Goal: Information Seeking & Learning: Learn about a topic

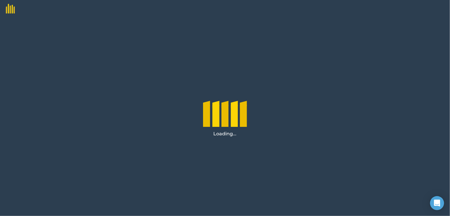
click at [10, 11] on img at bounding box center [7, 6] width 15 height 13
drag, startPoint x: 443, startPoint y: 204, endPoint x: 874, endPoint y: 400, distance: 474.1
click at [444, 204] on html at bounding box center [437, 203] width 14 height 14
click at [441, 205] on div "Open Intercom Messenger" at bounding box center [436, 202] width 19 height 19
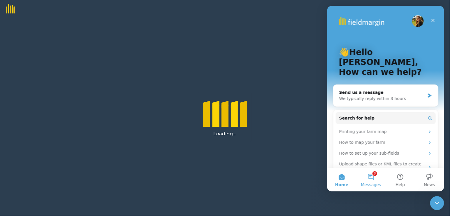
click at [379, 176] on button "3 Messages" at bounding box center [370, 179] width 29 height 23
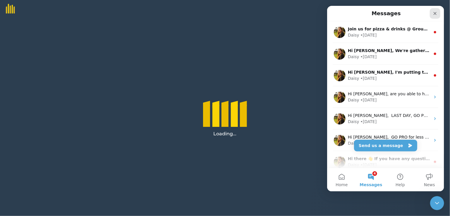
click at [436, 13] on icon "Close" at bounding box center [435, 13] width 5 height 5
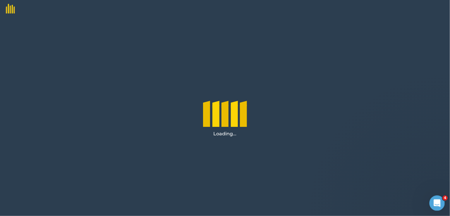
click at [430, 200] on div "Open Intercom Messenger" at bounding box center [436, 202] width 19 height 19
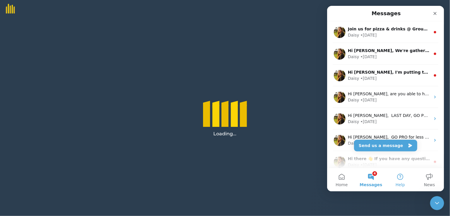
click at [398, 182] on button "Help" at bounding box center [400, 179] width 29 height 23
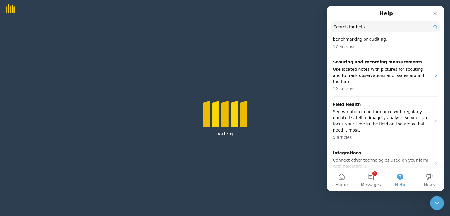
scroll to position [282, 0]
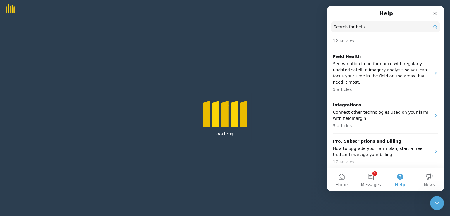
click at [375, 175] on p "Admin" at bounding box center [382, 178] width 98 height 6
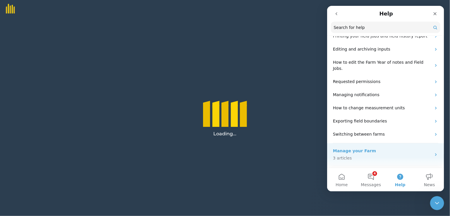
scroll to position [73, 0]
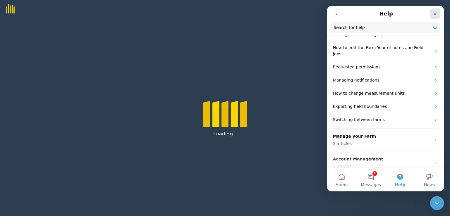
click at [435, 14] on icon "Close" at bounding box center [435, 13] width 5 height 5
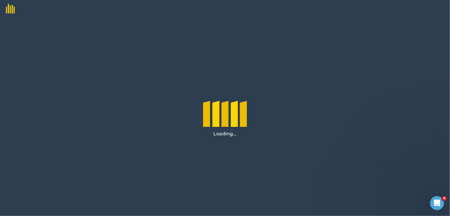
scroll to position [0, 0]
click at [12, 12] on img at bounding box center [7, 6] width 15 height 13
